Goal: Task Accomplishment & Management: Complete application form

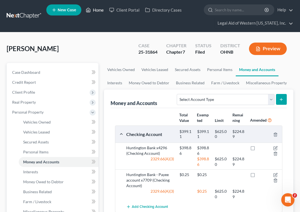
click at [97, 10] on link "Home" at bounding box center [94, 10] width 23 height 10
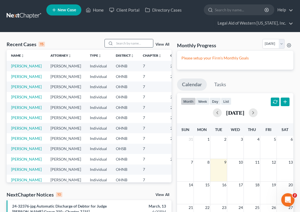
click at [134, 40] on input "search" at bounding box center [133, 43] width 39 height 8
type input "alannah"
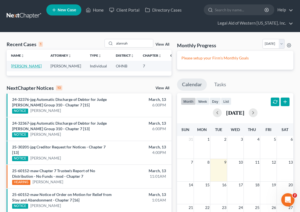
click at [16, 64] on link "[PERSON_NAME]" at bounding box center [26, 65] width 31 height 5
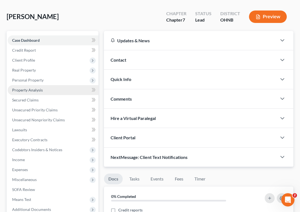
scroll to position [28, 0]
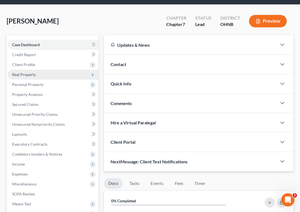
click at [51, 77] on span "Real Property" at bounding box center [53, 75] width 91 height 10
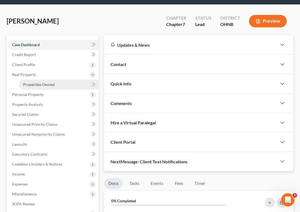
click at [57, 86] on link "Properties Owned" at bounding box center [59, 84] width 80 height 10
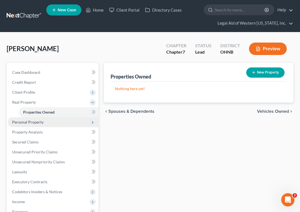
click at [49, 121] on span "Personal Property" at bounding box center [53, 122] width 91 height 10
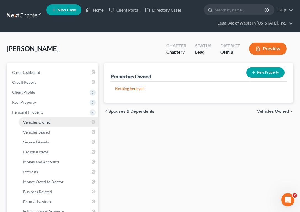
click at [57, 122] on link "Vehicles Owned" at bounding box center [59, 122] width 80 height 10
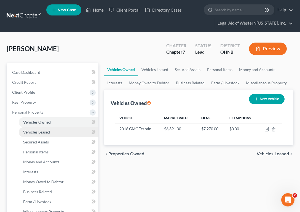
click at [59, 133] on link "Vehicles Leased" at bounding box center [59, 132] width 80 height 10
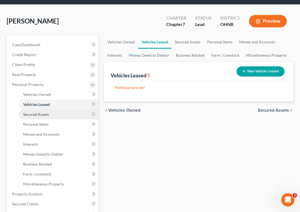
click at [56, 116] on link "Secured Assets" at bounding box center [59, 114] width 80 height 10
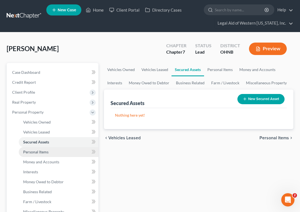
click at [60, 153] on link "Personal Items" at bounding box center [59, 152] width 80 height 10
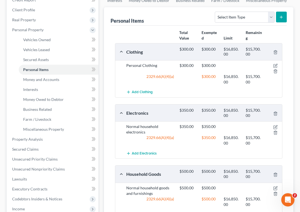
scroll to position [110, 0]
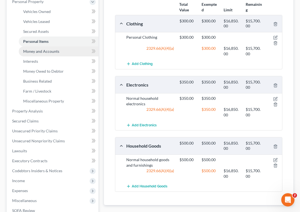
click at [63, 52] on link "Money and Accounts" at bounding box center [59, 51] width 80 height 10
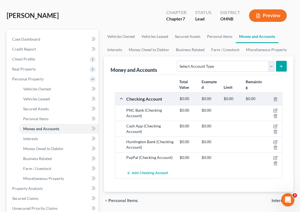
scroll to position [83, 0]
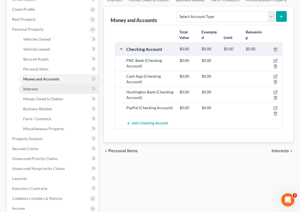
click at [59, 92] on link "Interests" at bounding box center [59, 89] width 80 height 10
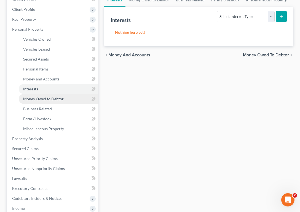
click at [54, 101] on link "Money Owed to Debtor" at bounding box center [59, 99] width 80 height 10
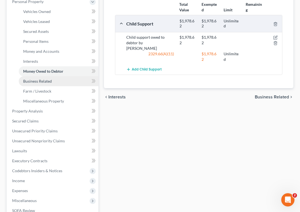
click at [58, 81] on link "Business Related" at bounding box center [59, 81] width 80 height 10
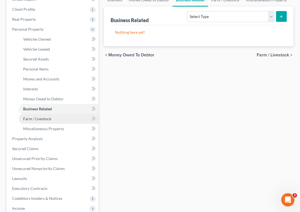
click at [60, 118] on link "Farm / Livestock" at bounding box center [59, 119] width 80 height 10
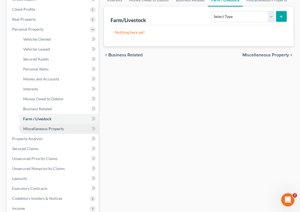
click at [62, 126] on span "Miscellaneous Property" at bounding box center [43, 128] width 41 height 5
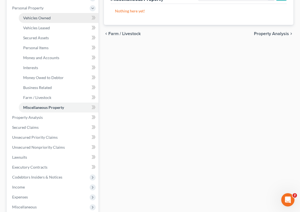
scroll to position [110, 0]
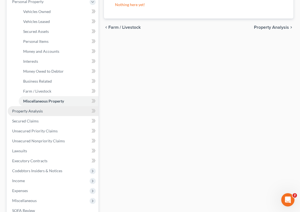
click at [51, 112] on link "Property Analysis" at bounding box center [53, 111] width 91 height 10
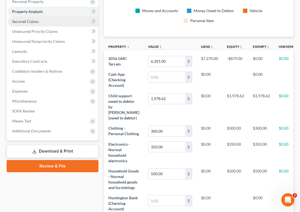
click at [46, 23] on link "Secured Claims" at bounding box center [53, 22] width 91 height 10
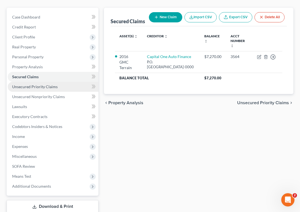
click at [49, 87] on span "Unsecured Priority Claims" at bounding box center [35, 86] width 46 height 5
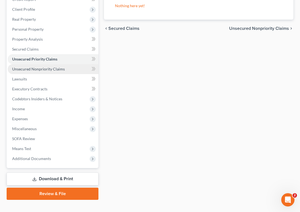
click at [57, 70] on span "Unsecured Nonpriority Claims" at bounding box center [38, 68] width 53 height 5
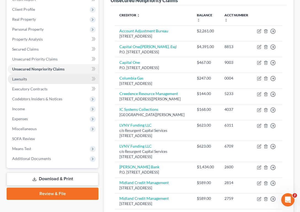
click at [60, 83] on link "Lawsuits" at bounding box center [53, 79] width 91 height 10
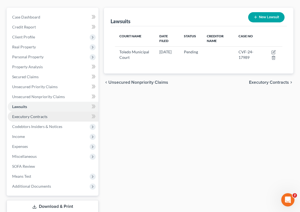
click at [56, 117] on link "Executory Contracts" at bounding box center [53, 116] width 91 height 10
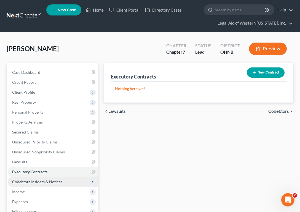
click at [59, 182] on span "Codebtors Insiders & Notices" at bounding box center [37, 181] width 50 height 5
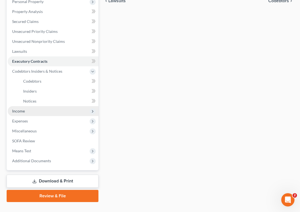
click at [51, 112] on span "Income" at bounding box center [53, 111] width 91 height 10
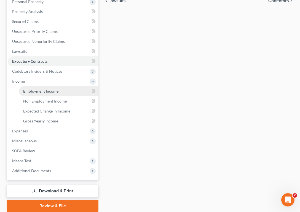
click at [54, 92] on span "Employment Income" at bounding box center [40, 91] width 35 height 5
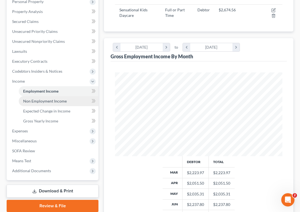
click at [70, 105] on link "Non Employment Income" at bounding box center [59, 101] width 80 height 10
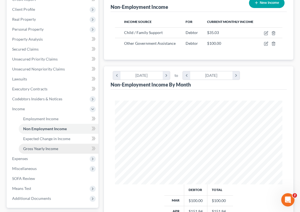
click at [58, 152] on link "Gross Yearly Income" at bounding box center [59, 148] width 80 height 10
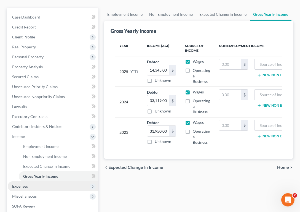
click at [50, 188] on span "Expenses" at bounding box center [53, 186] width 91 height 10
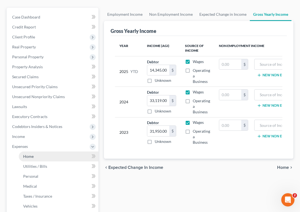
click at [54, 157] on link "Home" at bounding box center [59, 156] width 80 height 10
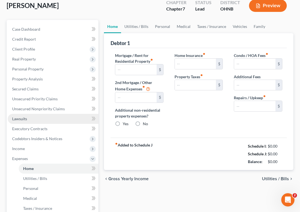
type input "685.00"
type input "0.00"
radio input "true"
type input "0.00"
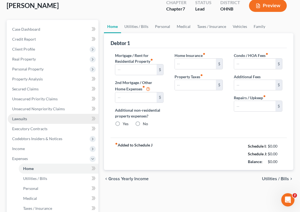
type input "0.00"
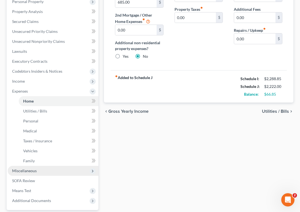
click at [47, 173] on span "Miscellaneous" at bounding box center [53, 171] width 91 height 10
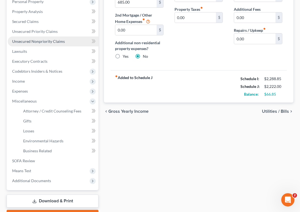
click at [62, 41] on span "Unsecured Nonpriority Claims" at bounding box center [38, 41] width 53 height 5
